Goal: Find specific page/section: Find specific page/section

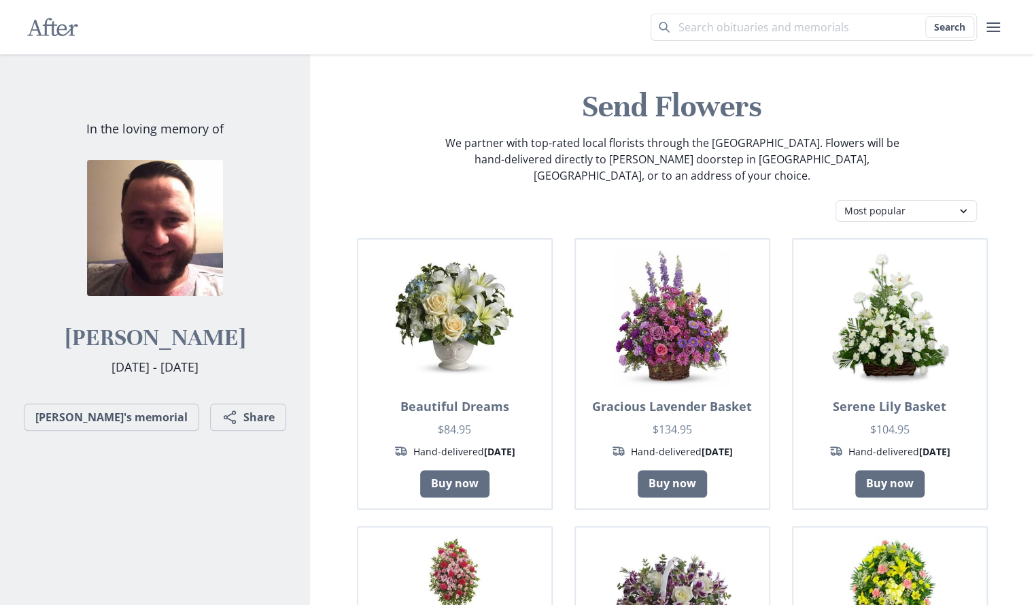
click at [44, 29] on icon "After" at bounding box center [52, 27] width 51 height 26
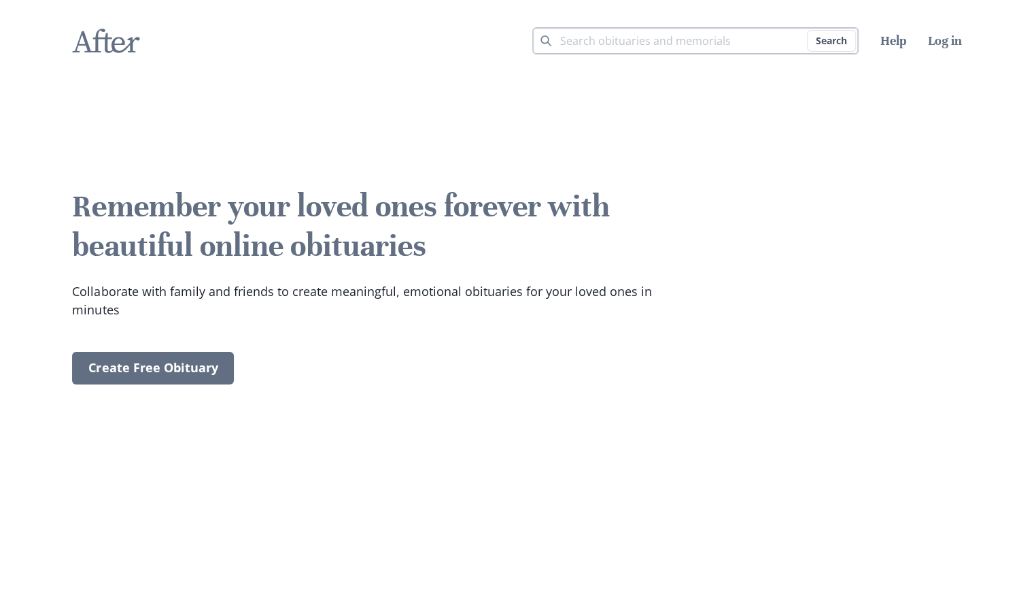
click at [649, 35] on input "Search term" at bounding box center [696, 40] width 326 height 27
paste input "mannw4690"
type input "mannw4690"
click at [807, 30] on button "Search" at bounding box center [831, 41] width 49 height 22
